Goal: Transaction & Acquisition: Download file/media

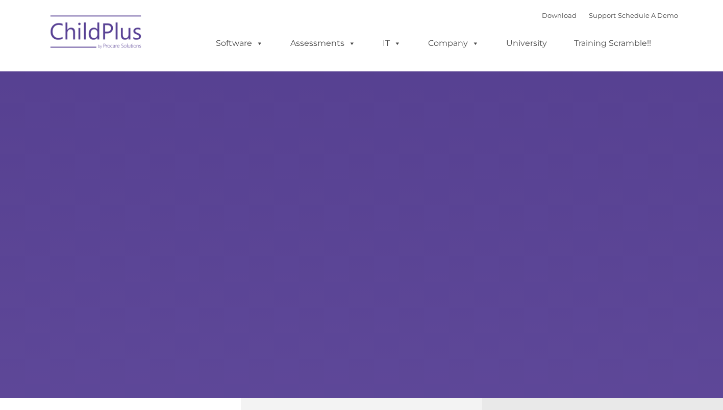
type input ""
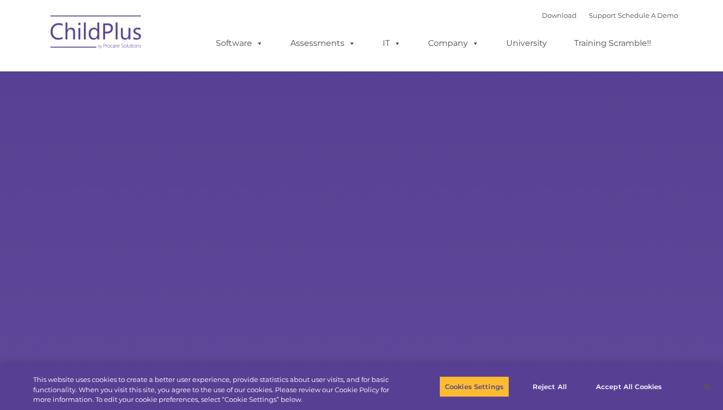
select select "MEDIUM"
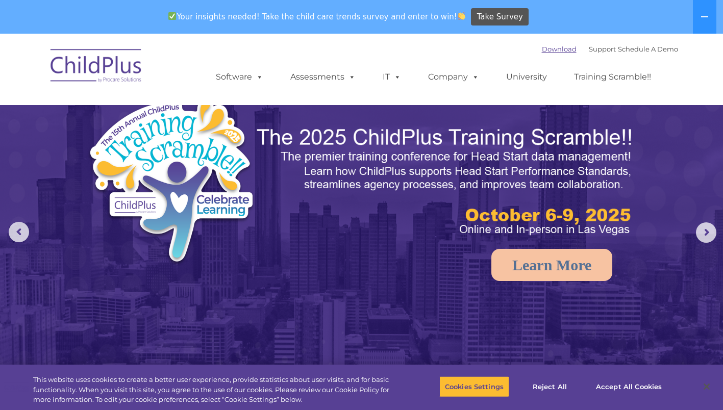
click at [546, 50] on link "Download" at bounding box center [559, 49] width 35 height 8
click at [708, 19] on icon at bounding box center [704, 17] width 8 height 8
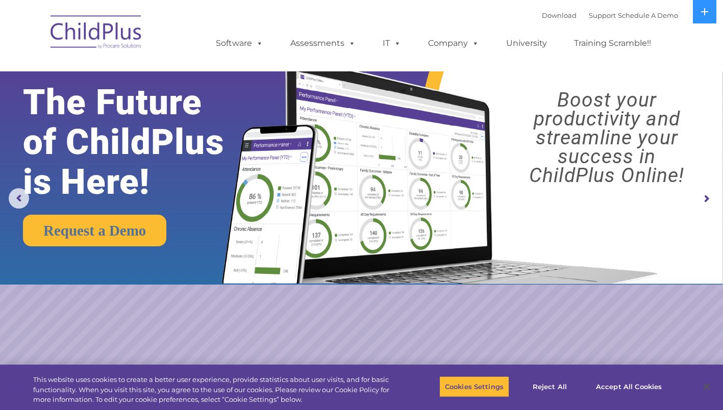
click at [109, 40] on img at bounding box center [96, 33] width 102 height 51
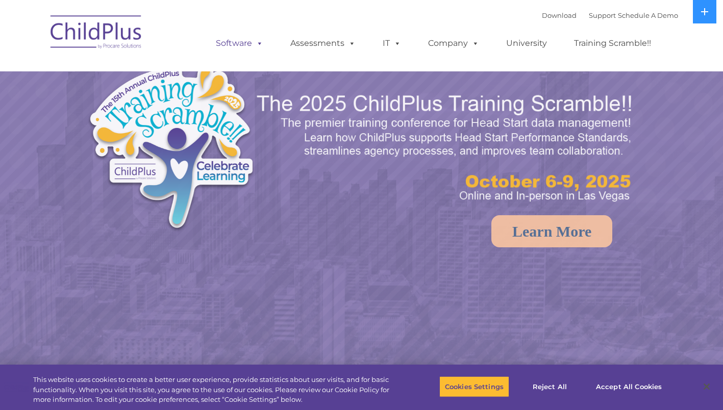
select select "MEDIUM"
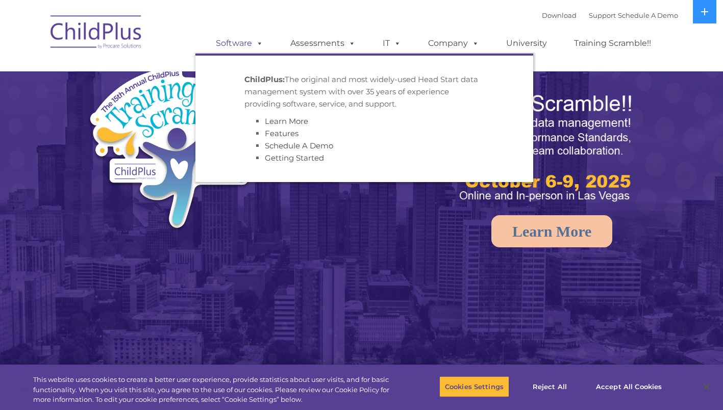
click at [257, 43] on span at bounding box center [257, 43] width 11 height 10
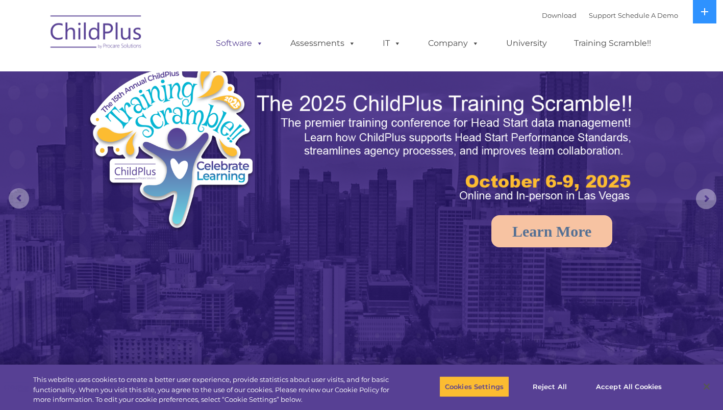
click at [257, 43] on span at bounding box center [257, 43] width 11 height 10
